Goal: Task Accomplishment & Management: Use online tool/utility

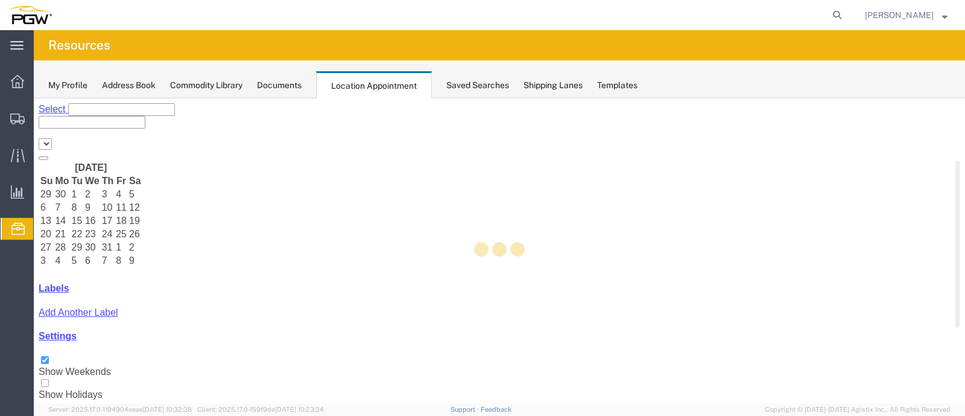
select select "28253"
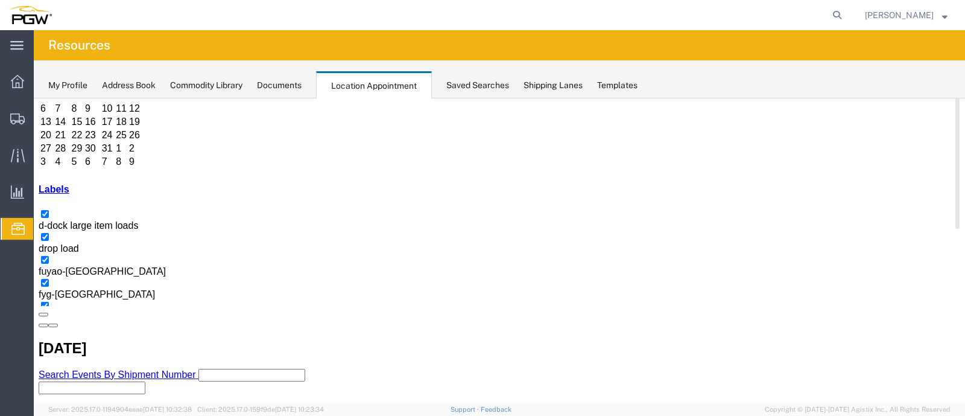
scroll to position [107, 0]
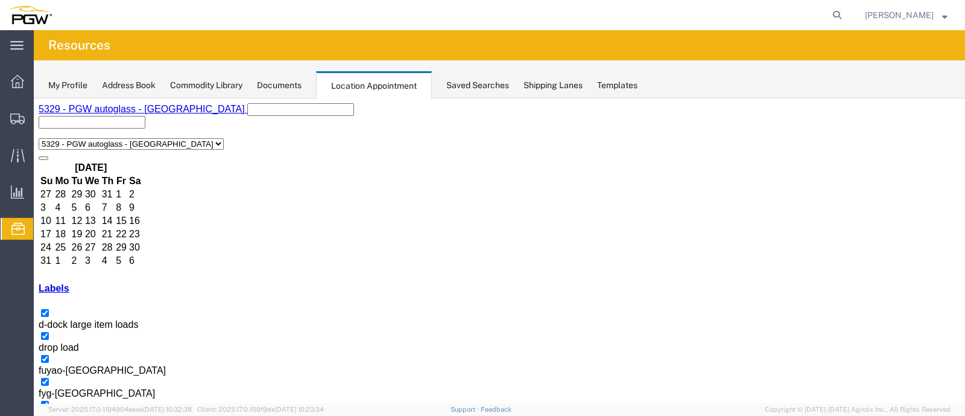
scroll to position [513, 0]
click at [53, 415] on icon "button" at bounding box center [53, 424] width 0 height 0
